Goal: Transaction & Acquisition: Purchase product/service

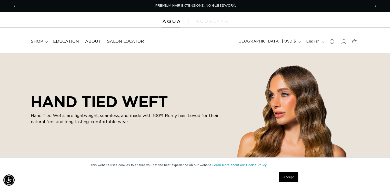
scroll to position [0, 353]
click at [341, 42] on icon at bounding box center [342, 41] width 5 height 5
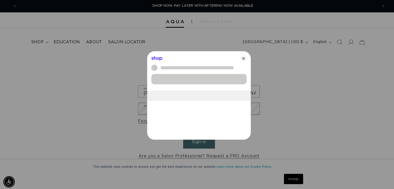
scroll to position [0, 357]
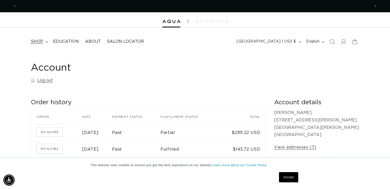
scroll to position [0, 353]
click at [47, 42] on icon at bounding box center [46, 42] width 3 height 2
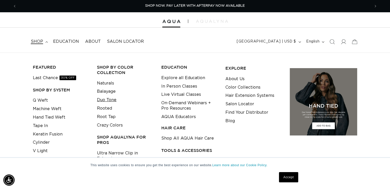
click at [100, 98] on link "Duo Tone" at bounding box center [106, 100] width 19 height 8
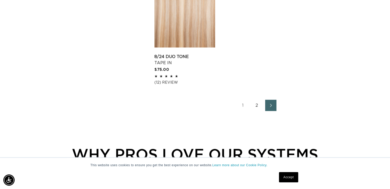
scroll to position [948, 0]
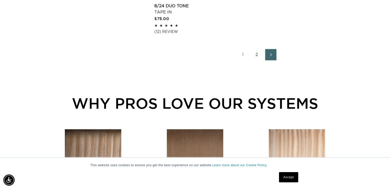
click at [256, 57] on link "2" at bounding box center [256, 54] width 11 height 11
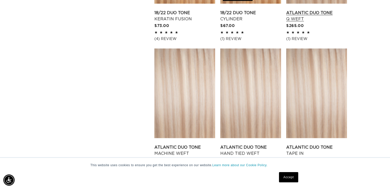
scroll to position [564, 0]
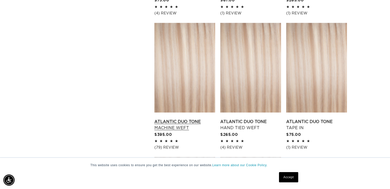
click at [181, 119] on link "Atlantic Duo Tone Machine Weft" at bounding box center [184, 125] width 61 height 12
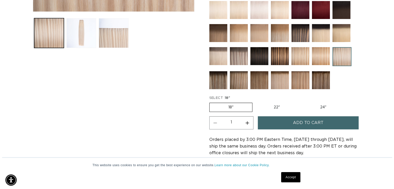
scroll to position [0, 353]
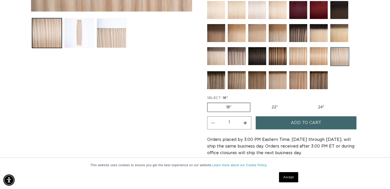
click at [299, 125] on span "Add to cart" at bounding box center [306, 122] width 30 height 13
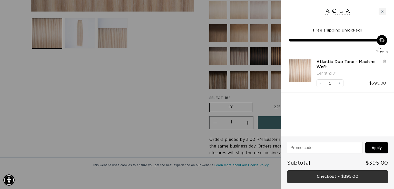
scroll to position [0, 0]
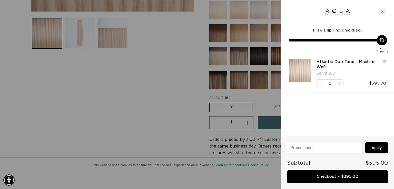
click at [325, 175] on link "Checkout • $395.00" at bounding box center [337, 176] width 101 height 13
